Goal: Task Accomplishment & Management: Use online tool/utility

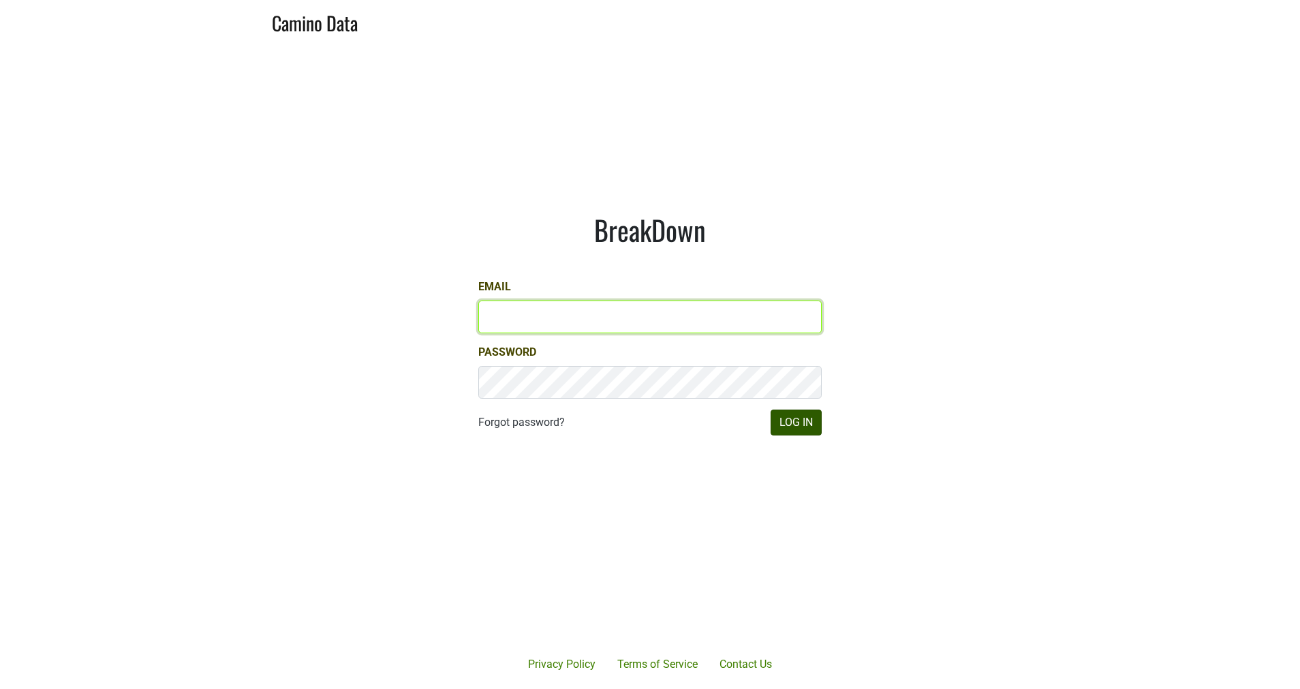
type input "[EMAIL_ADDRESS][DOMAIN_NAME]"
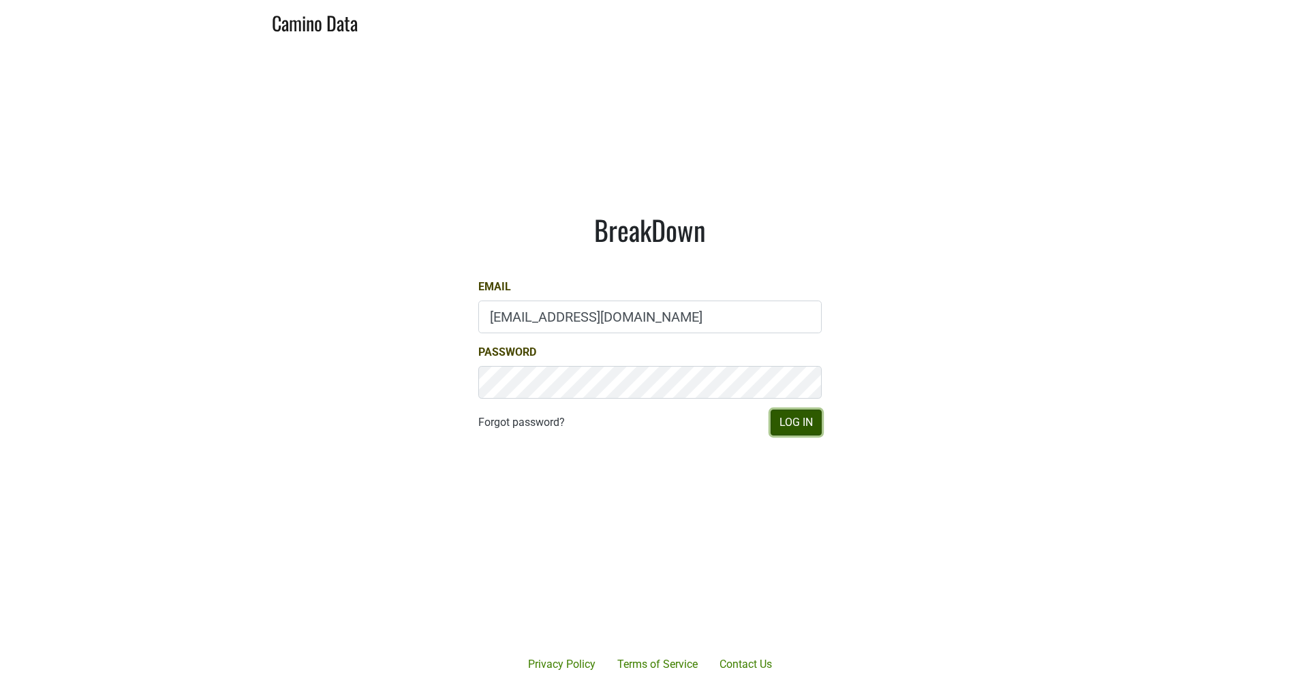
click at [788, 427] on button "Log In" at bounding box center [796, 422] width 51 height 26
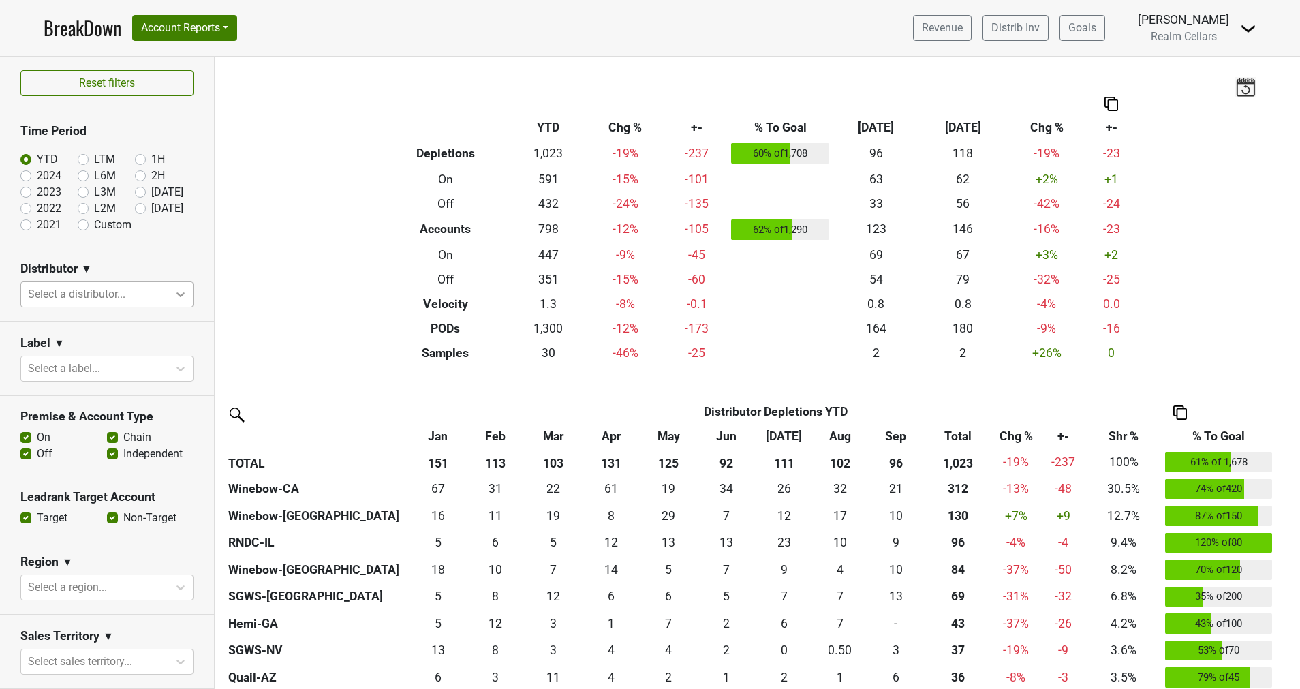
click at [174, 298] on icon at bounding box center [181, 295] width 14 height 14
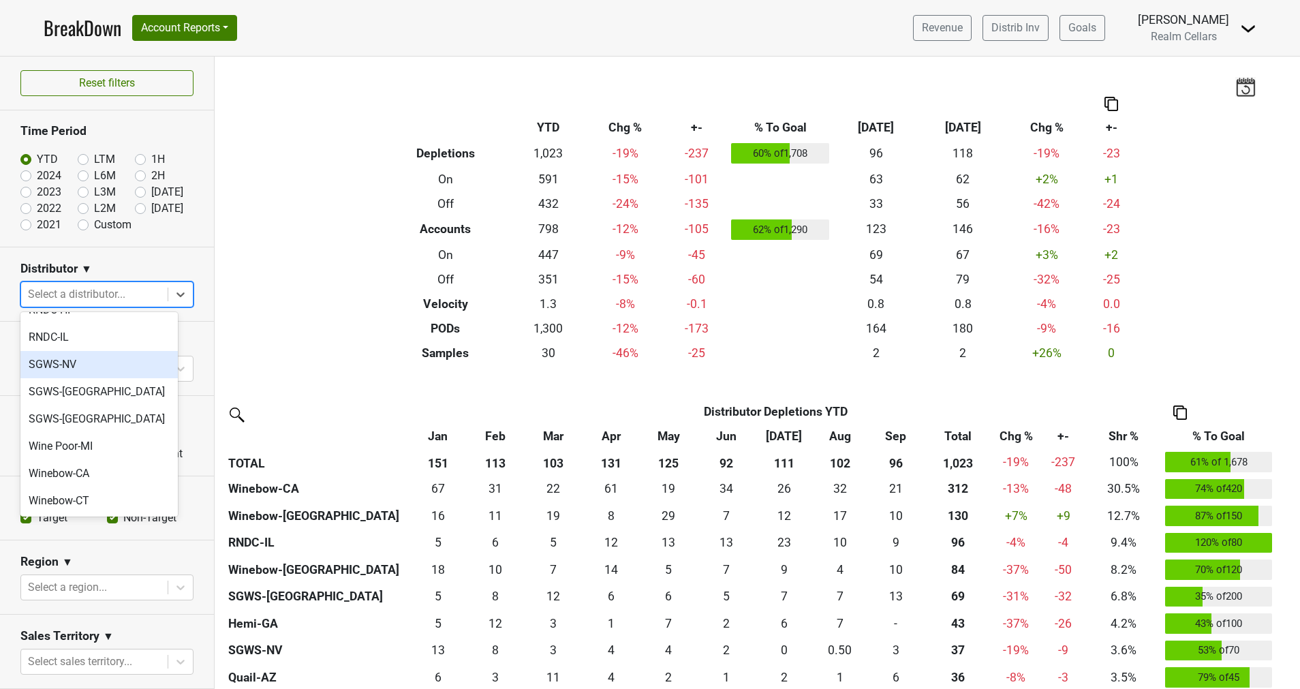
scroll to position [388, 0]
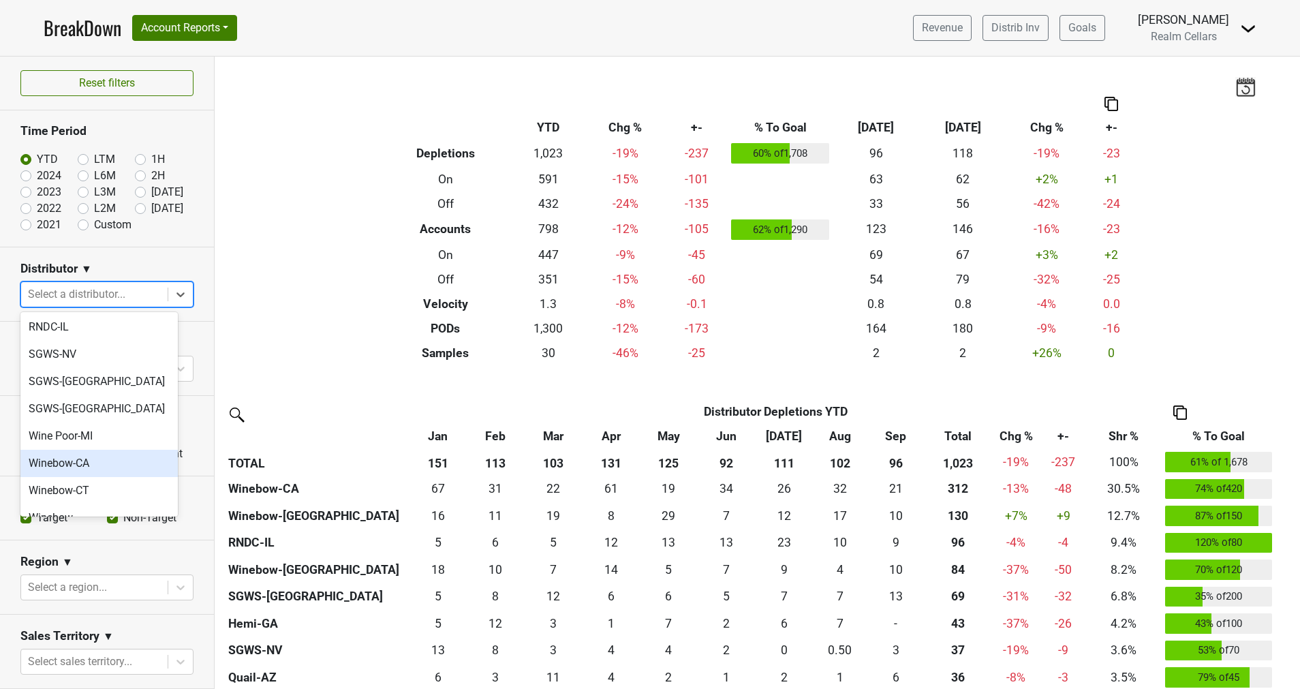
click at [121, 450] on div "Winebow-CA" at bounding box center [98, 463] width 157 height 27
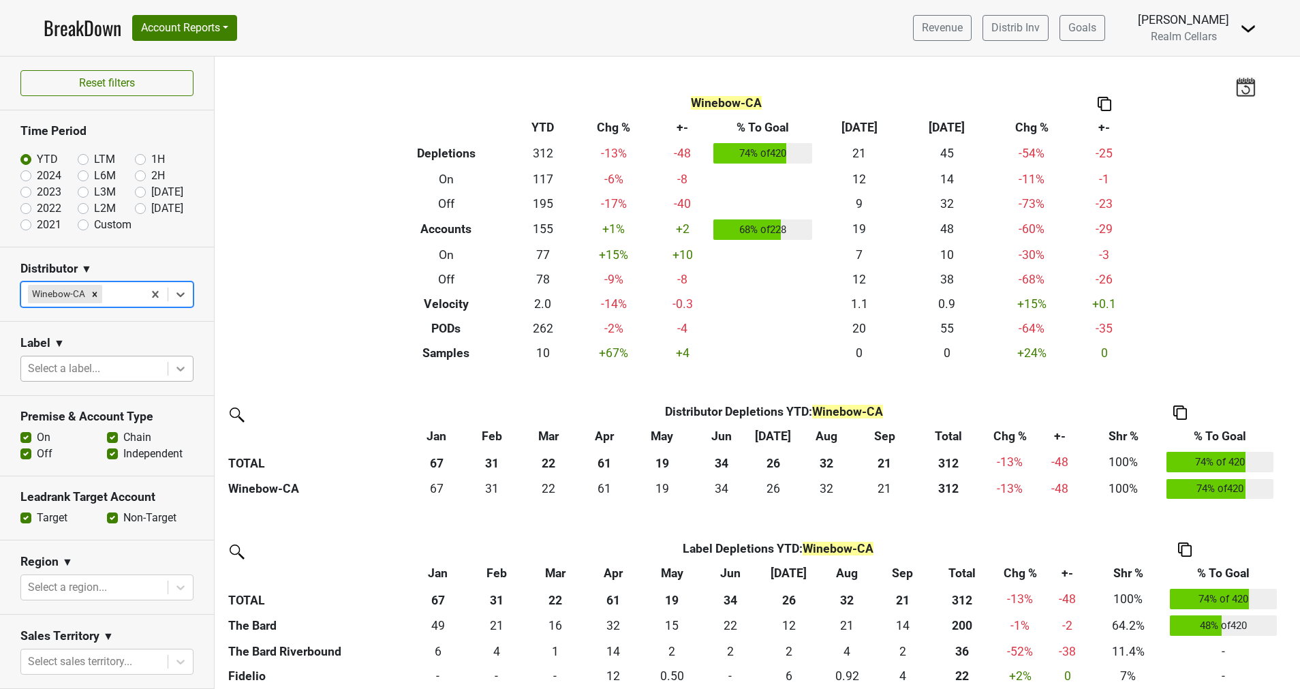
click at [174, 371] on icon at bounding box center [181, 369] width 14 height 14
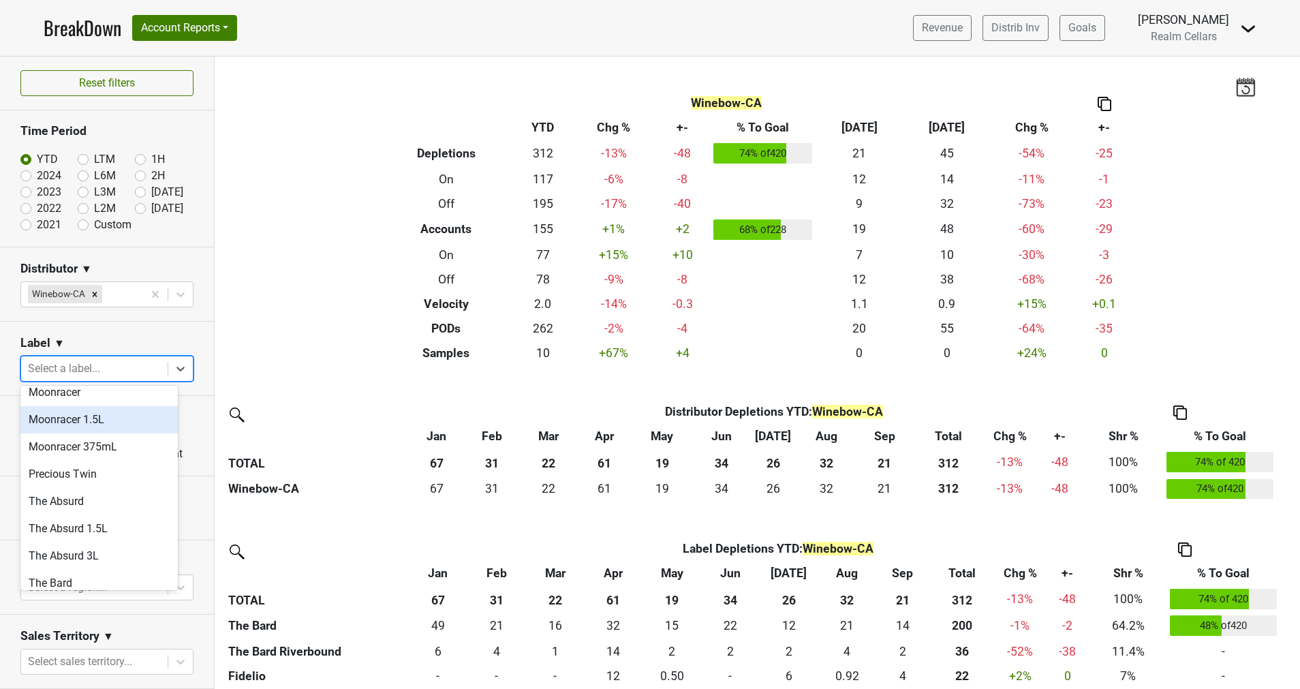
scroll to position [637, 0]
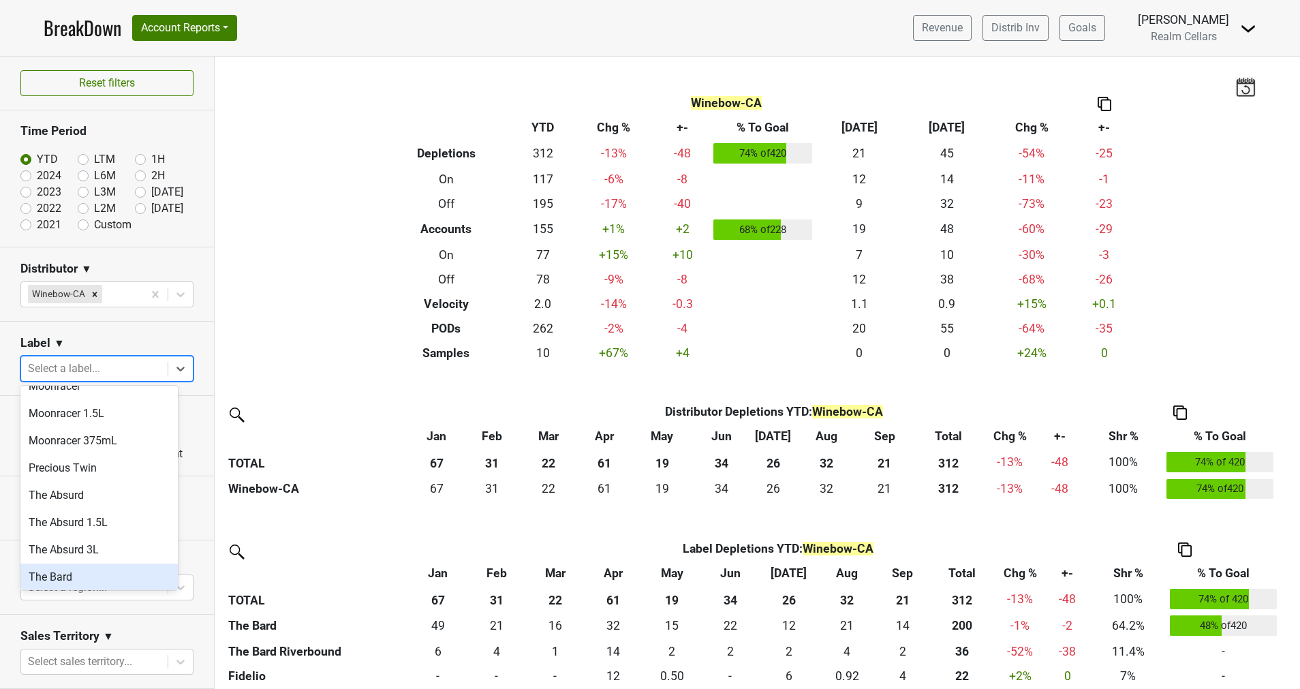
click at [70, 563] on div "The Bard" at bounding box center [98, 576] width 157 height 27
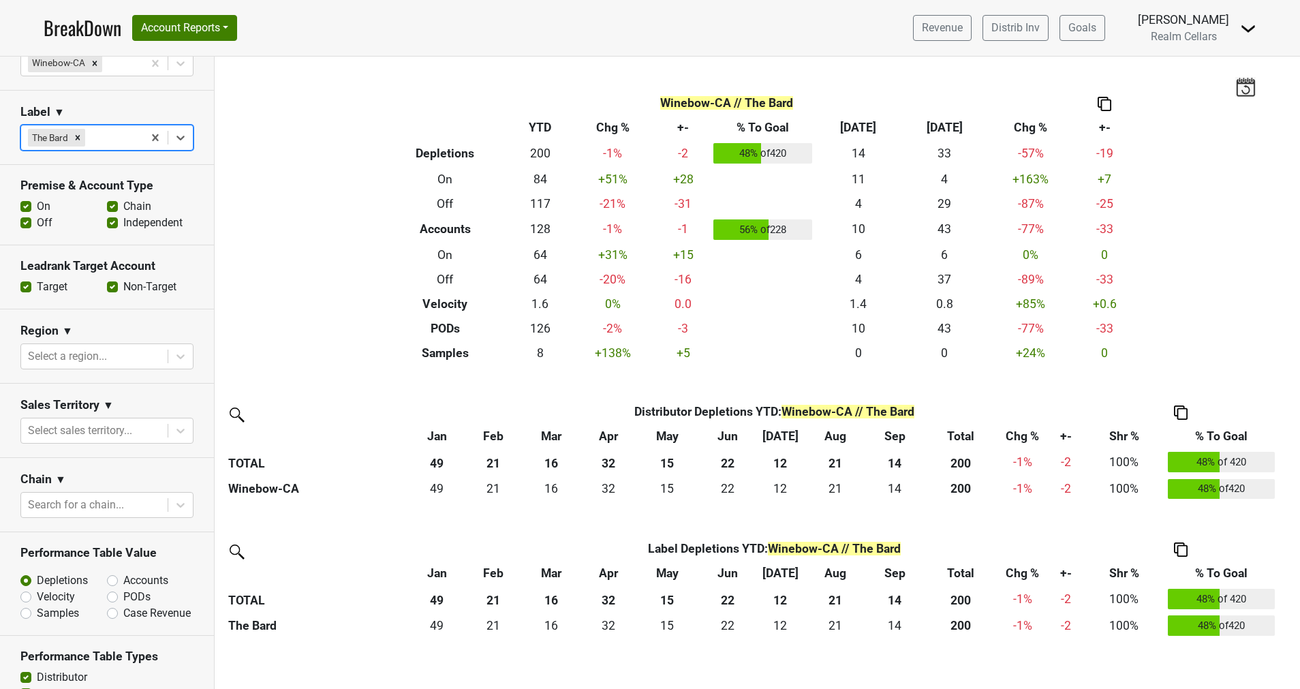
scroll to position [245, 0]
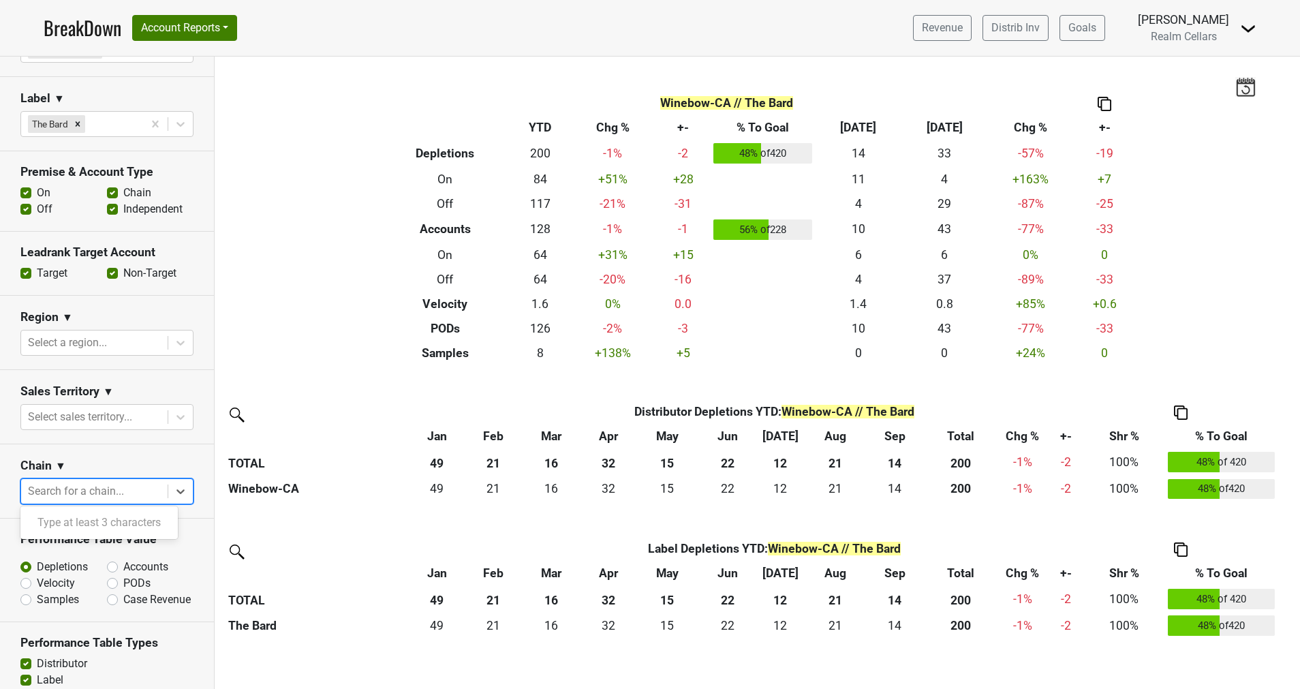
click at [95, 482] on div at bounding box center [94, 491] width 133 height 19
type input "total"
click at [92, 519] on div "Total Wine & More" at bounding box center [98, 522] width 157 height 27
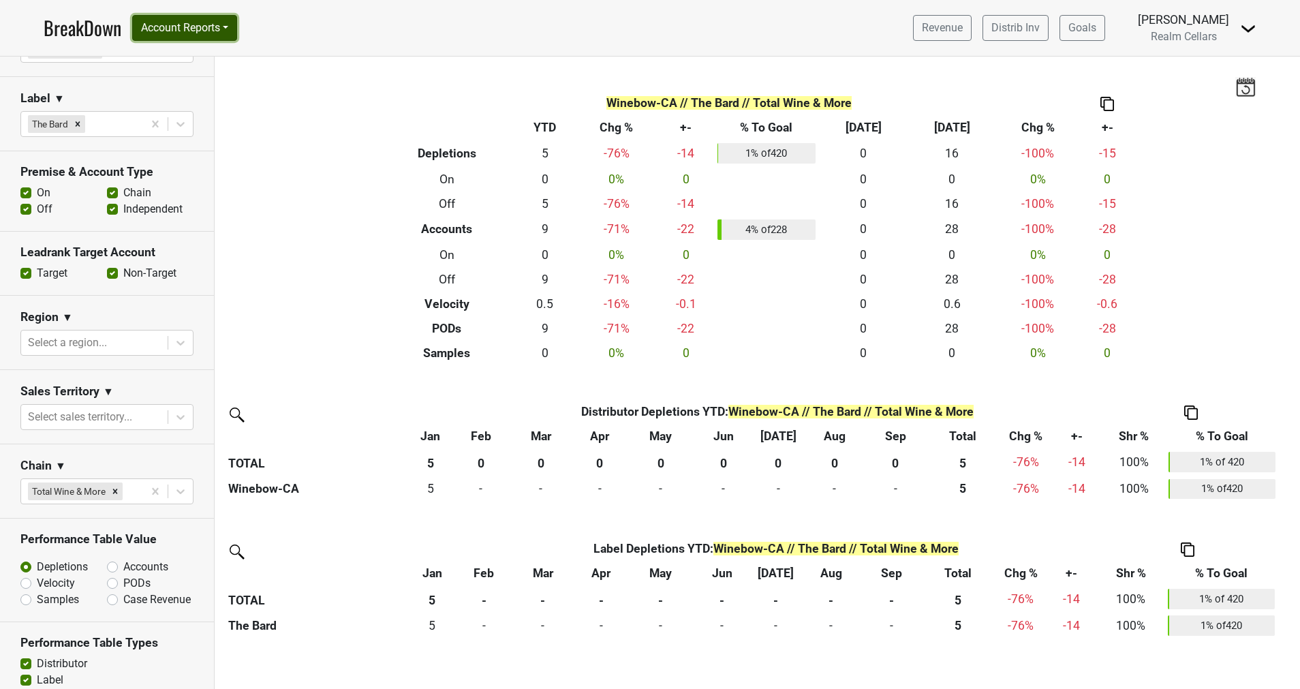
click at [189, 22] on button "Account Reports" at bounding box center [184, 28] width 105 height 26
click at [185, 61] on link "SuperRanker" at bounding box center [193, 59] width 121 height 22
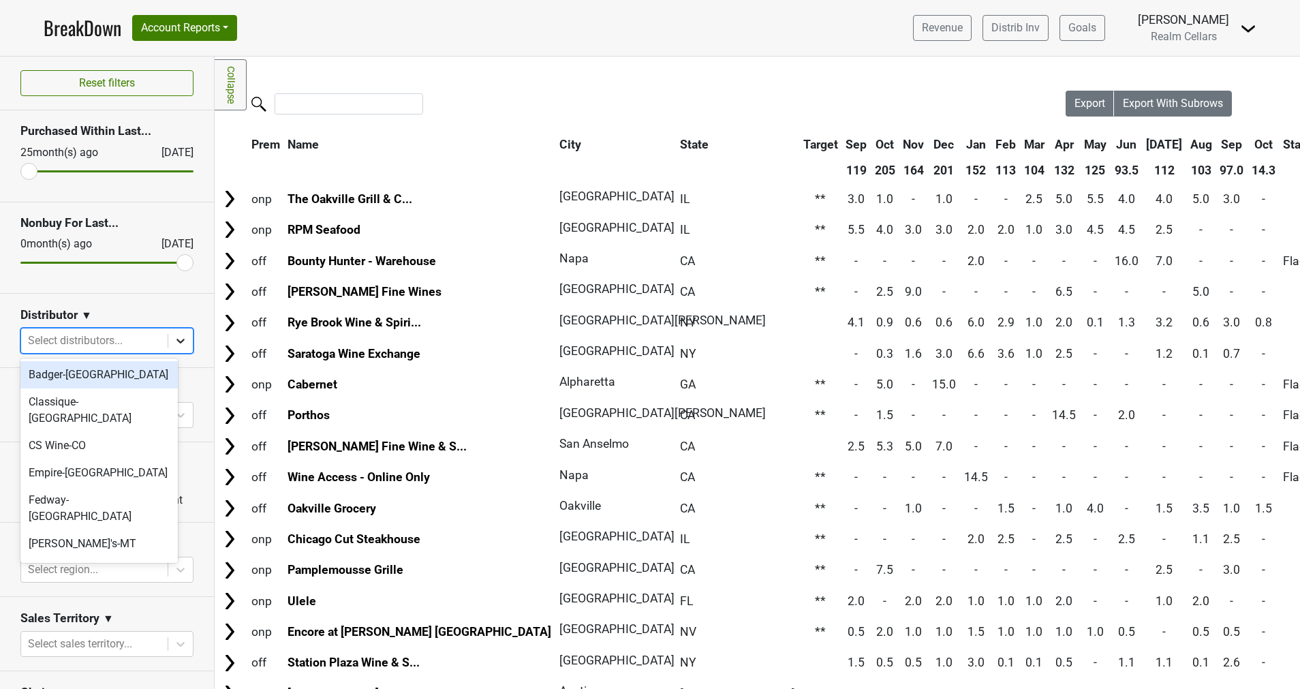
click at [174, 337] on icon at bounding box center [181, 341] width 14 height 14
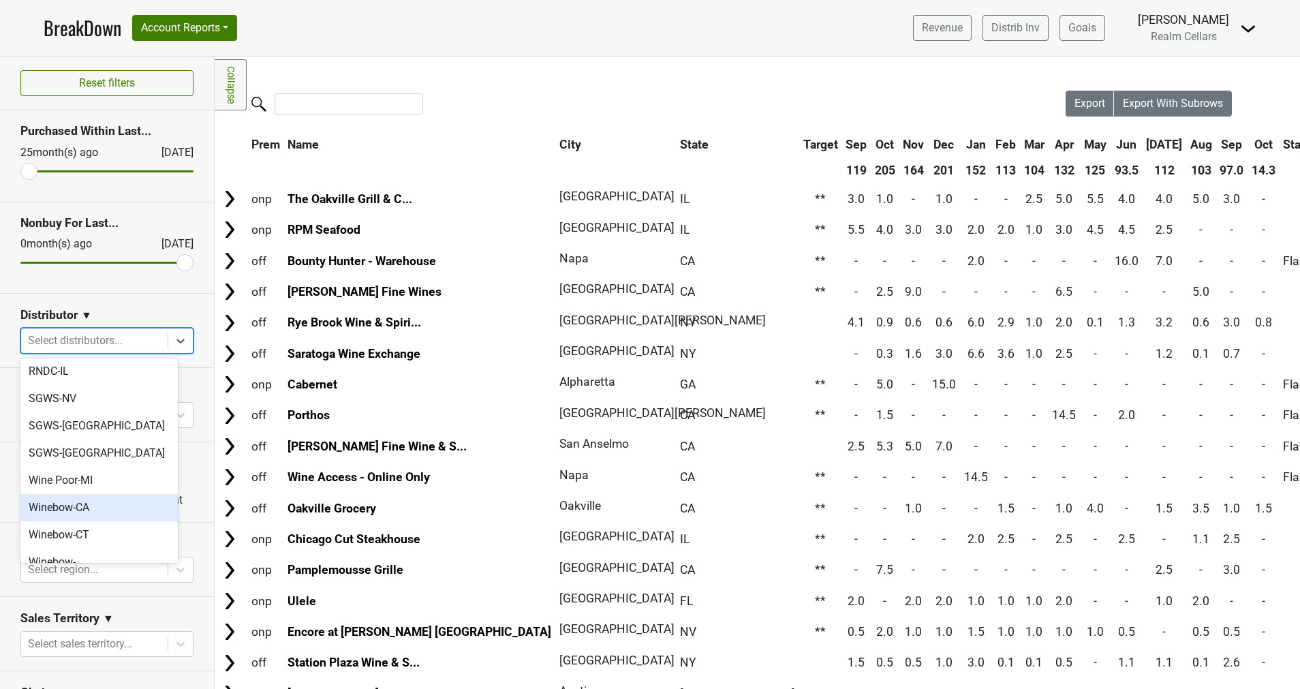
click at [113, 494] on div "Winebow-CA" at bounding box center [98, 507] width 157 height 27
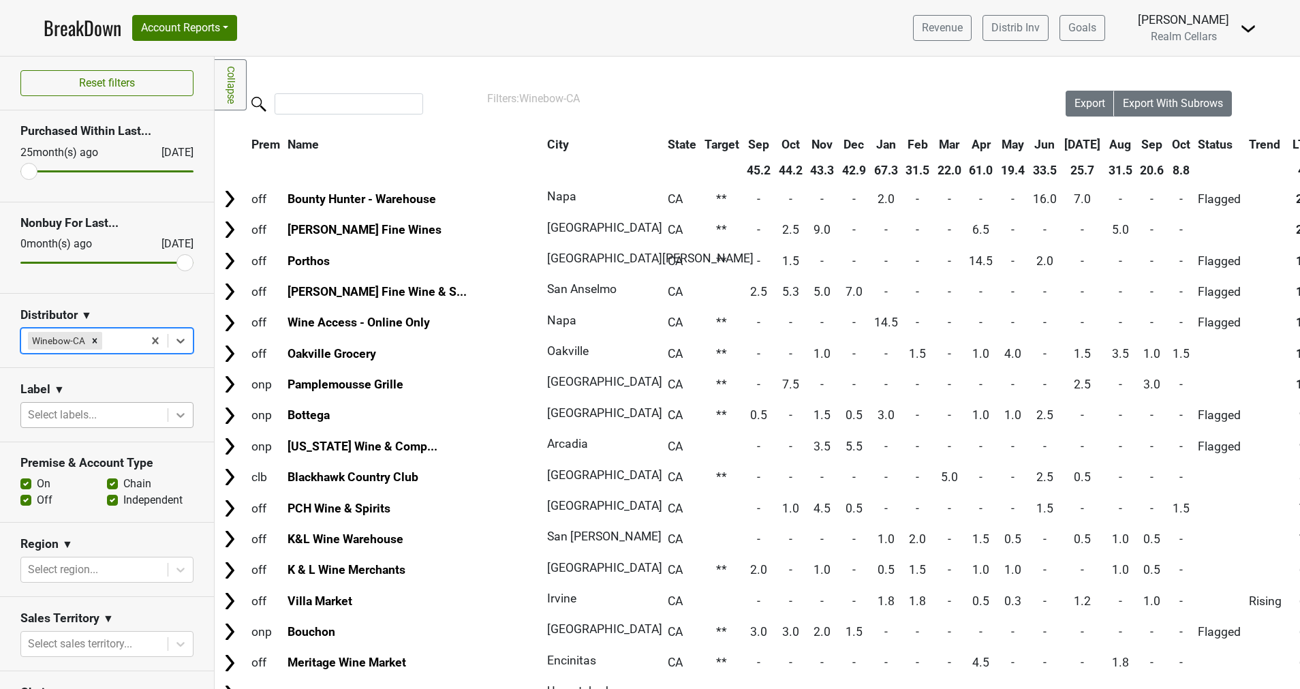
click at [174, 414] on icon at bounding box center [181, 415] width 14 height 14
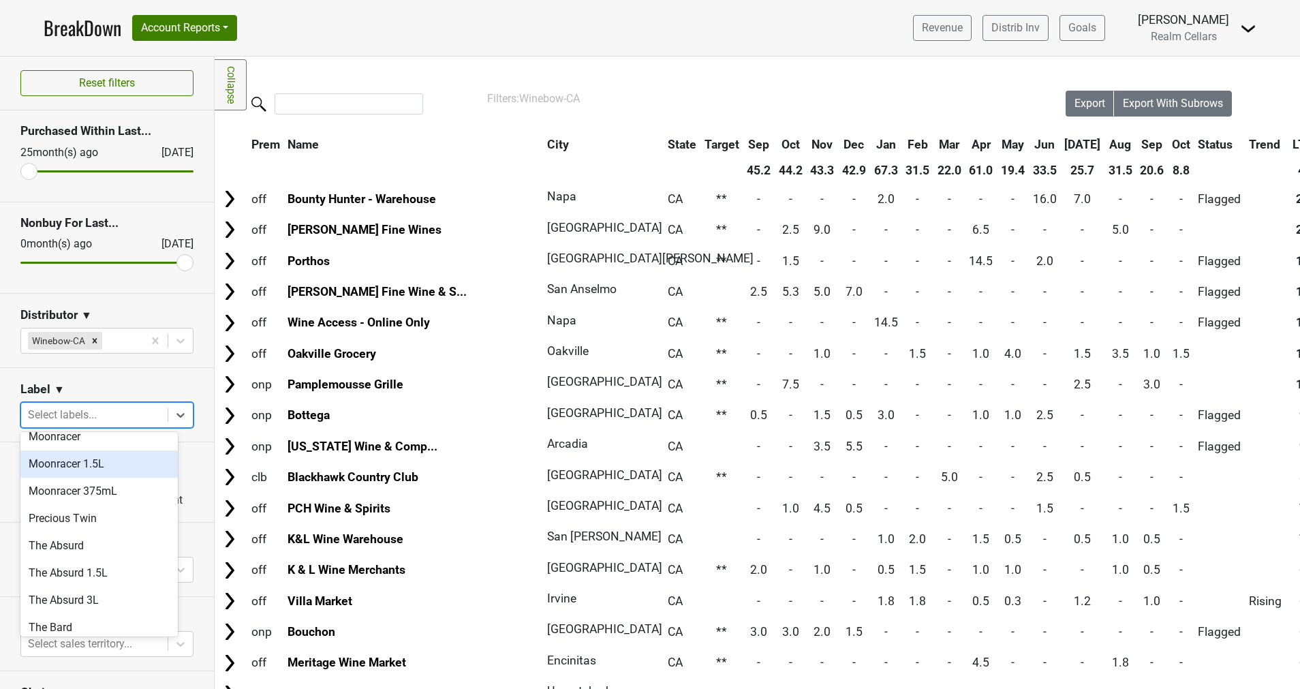
scroll to position [666, 0]
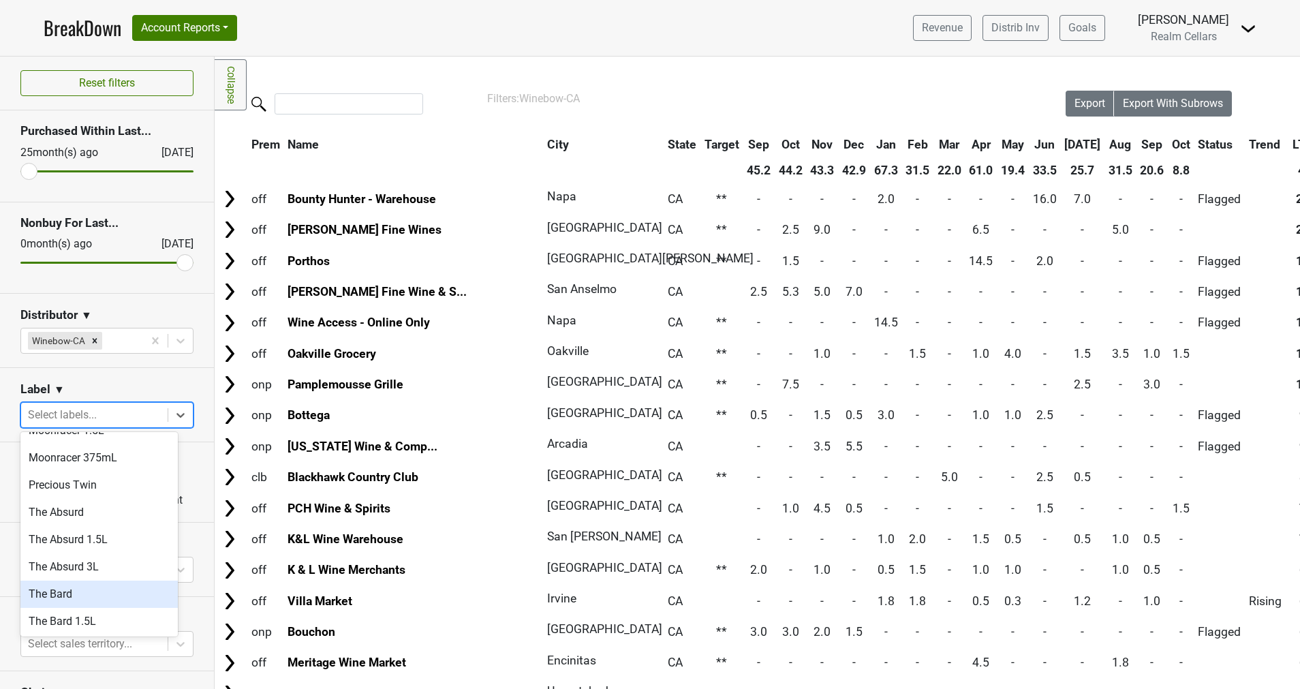
click at [92, 580] on div "The Bard" at bounding box center [98, 593] width 157 height 27
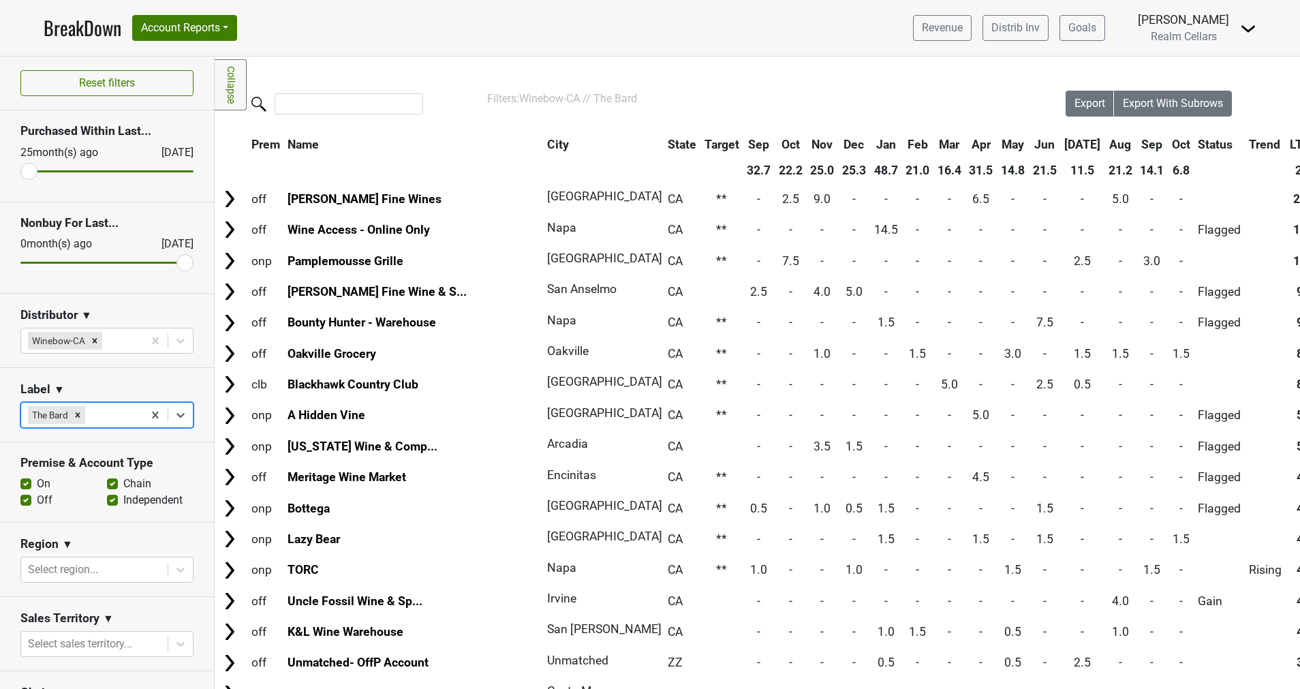
scroll to position [185, 0]
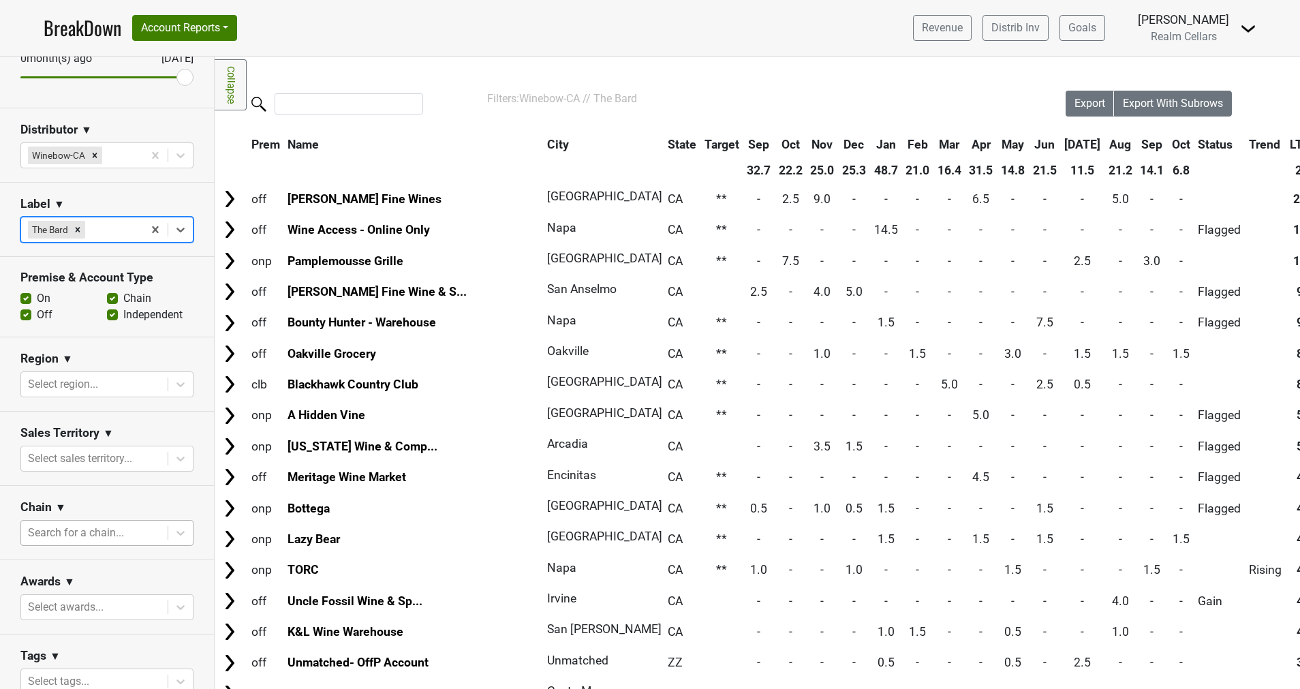
click at [84, 523] on div at bounding box center [94, 532] width 133 height 19
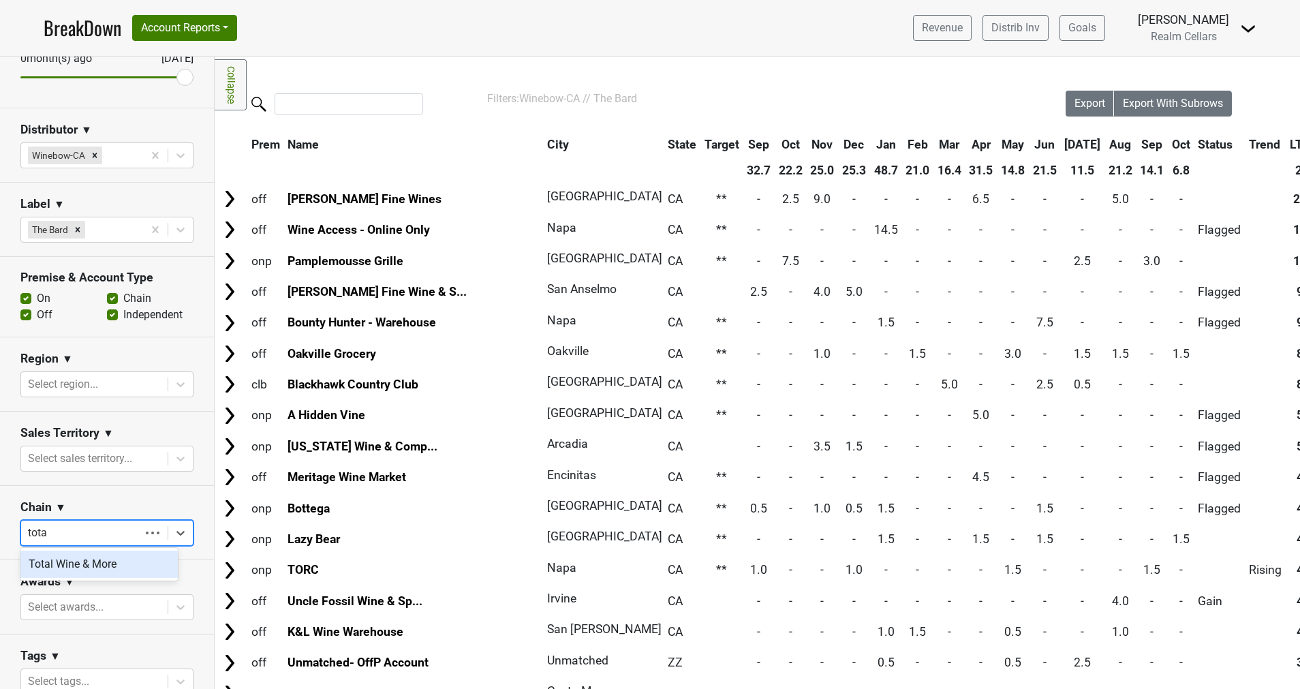
type input "total"
click at [76, 562] on div "Total Wine & More" at bounding box center [98, 564] width 157 height 27
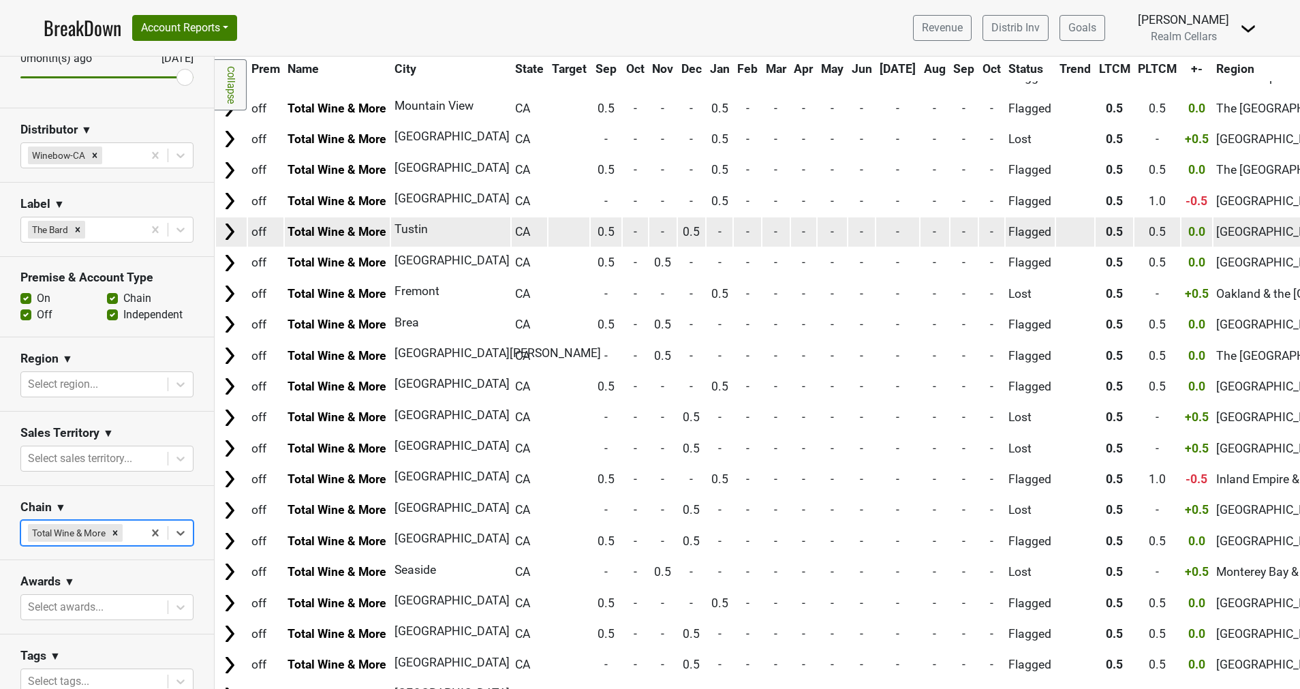
scroll to position [0, 0]
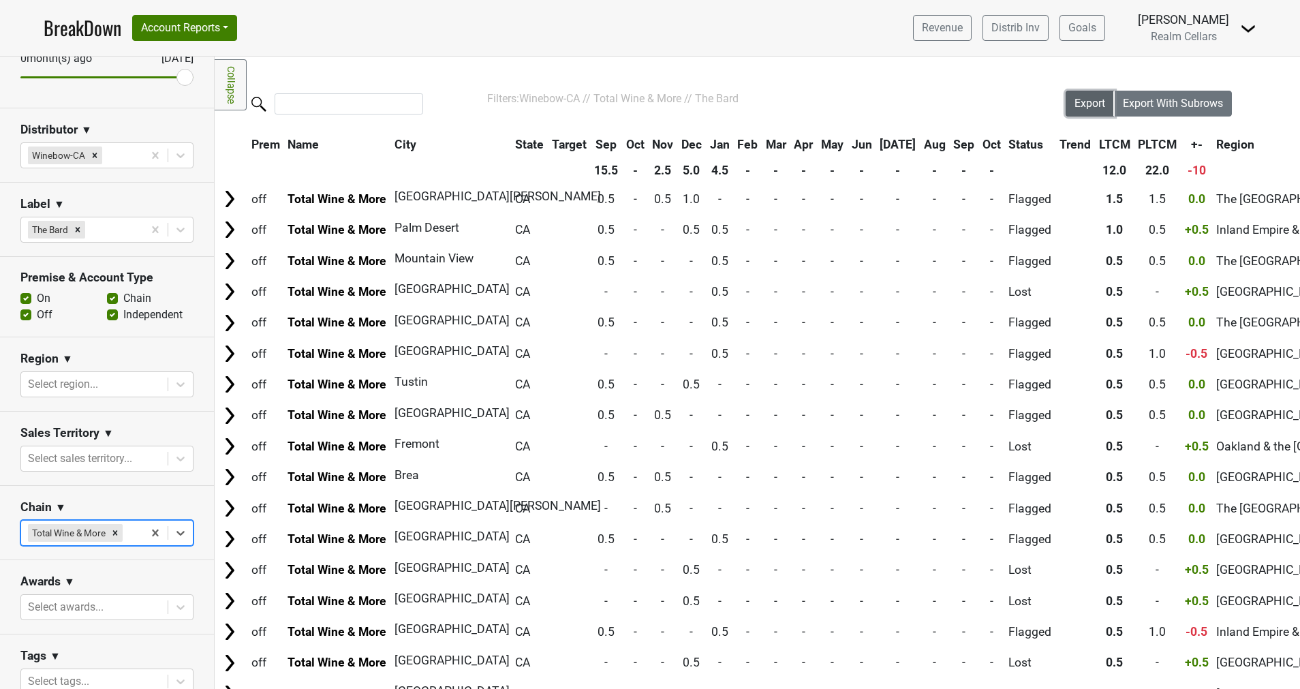
click at [1077, 104] on span "Export" at bounding box center [1089, 103] width 31 height 13
click at [771, 48] on nav "BreakDown Account Reports SuperRanker Map Award Progress Chain Compliance CRM N…" at bounding box center [650, 28] width 1235 height 56
